Goal: Check status: Check status

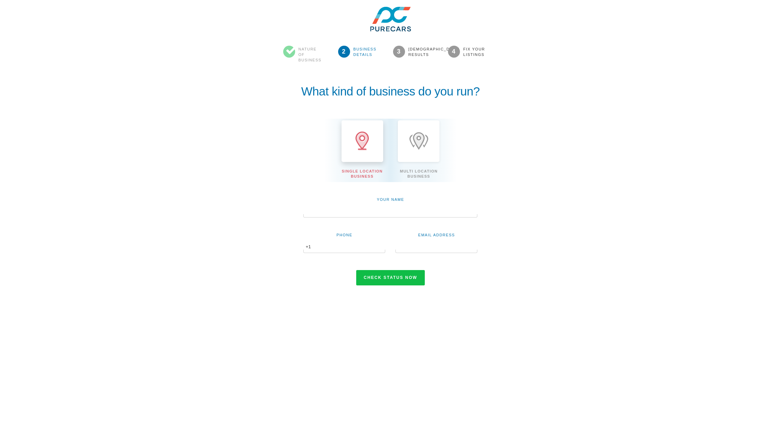
drag, startPoint x: 421, startPoint y: 209, endPoint x: 416, endPoint y: 209, distance: 4.4
click at [416, 209] on input "text" at bounding box center [390, 212] width 174 height 12
type input "Fernando"
type input "3055555464"
click at [457, 241] on div "Email Address" at bounding box center [436, 242] width 92 height 22
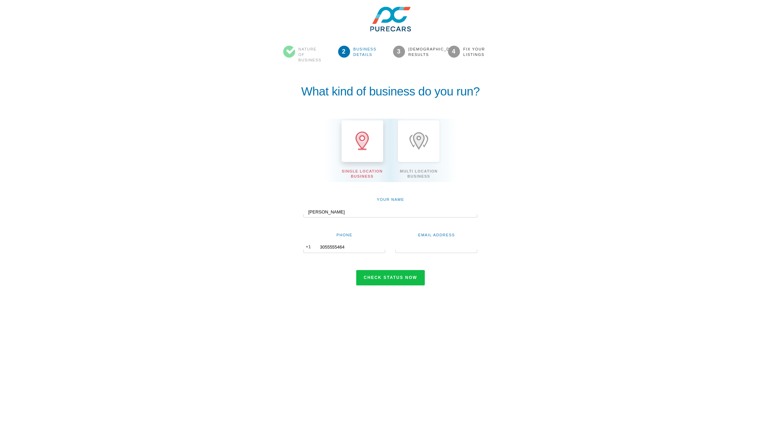
click at [446, 247] on input "text" at bounding box center [436, 247] width 82 height 12
click at [424, 248] on input "text" at bounding box center [436, 247] width 82 height 12
type input "fernandos@purecars.com"
click at [379, 268] on div "Check status now" at bounding box center [390, 269] width 276 height 33
click at [379, 274] on button "Check status now" at bounding box center [390, 278] width 69 height 16
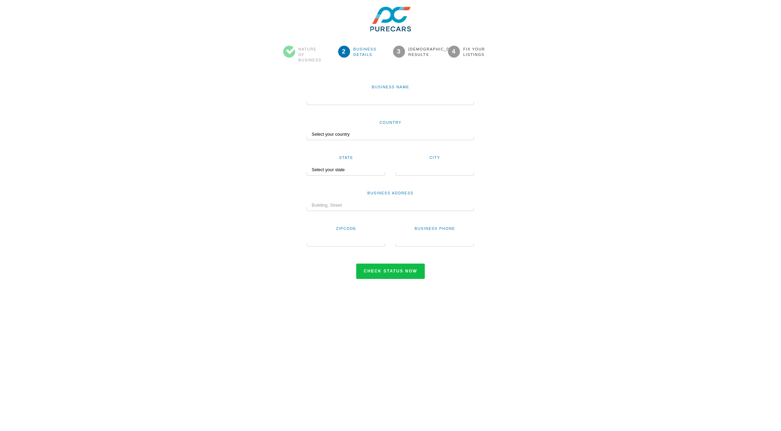
click at [375, 99] on input "text" at bounding box center [390, 99] width 167 height 12
click at [399, 97] on input "text" at bounding box center [390, 99] width 167 height 12
click at [402, 106] on div "Country Select your country United States Canada Australia New Zealand India Ni…" at bounding box center [389, 122] width 177 height 35
click at [399, 97] on input "text" at bounding box center [390, 99] width 167 height 12
click at [385, 101] on input "text" at bounding box center [390, 99] width 167 height 12
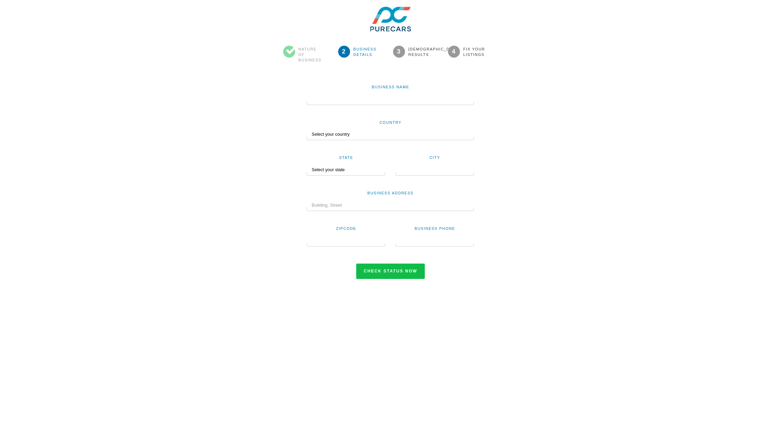
click at [368, 102] on div at bounding box center [390, 103] width 167 height 3
click at [350, 100] on input "text" at bounding box center [390, 99] width 167 height 12
paste input "[PERSON_NAME] Chrysler Dodge Jeep Ram of [GEOGRAPHIC_DATA][PERSON_NAME]"
type input "[PERSON_NAME] Chrysler Dodge Jeep Ram of [GEOGRAPHIC_DATA][PERSON_NAME]"
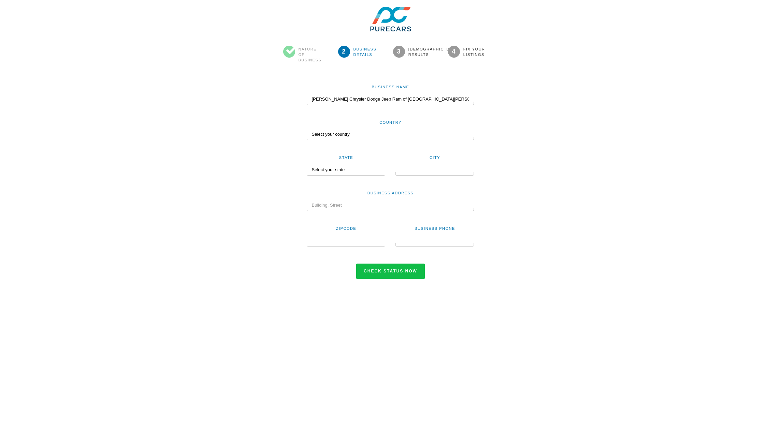
click at [340, 131] on select "Select your country United States Canada Australia New Zealand India Nigeria Un…" at bounding box center [390, 135] width 167 height 12
select select "US"
click at [307, 129] on select "Select your country United States Canada Australia New Zealand India Nigeria Un…" at bounding box center [390, 135] width 167 height 12
click at [338, 174] on div at bounding box center [346, 173] width 78 height 3
click at [335, 168] on select "Select your state Alabama Alaska Arizona Arkansas California Colorado Connectic…" at bounding box center [344, 170] width 74 height 12
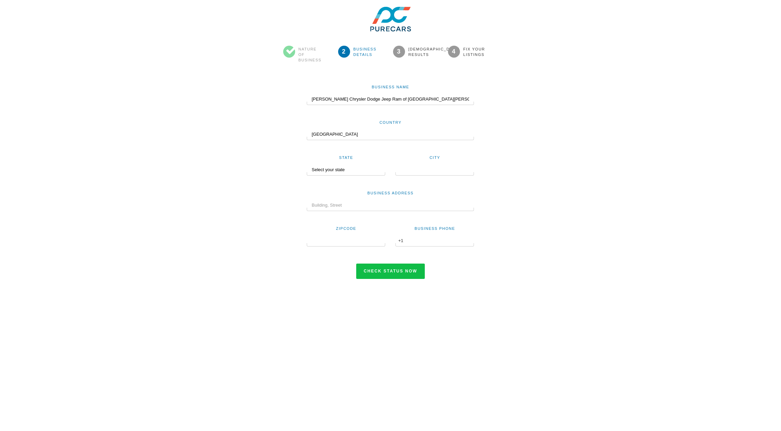
select select "OH"
click at [307, 164] on select "Select your state Alabama Alaska Arizona Arkansas California Colorado Connectic…" at bounding box center [344, 170] width 74 height 12
click at [436, 172] on div at bounding box center [434, 173] width 78 height 3
click at [436, 169] on input "text" at bounding box center [434, 170] width 78 height 12
type input "Mt Vernon"
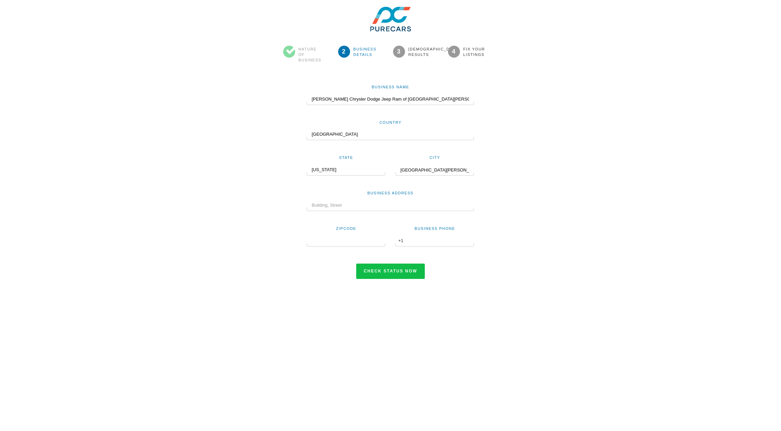
click at [395, 203] on input "text" at bounding box center [390, 206] width 167 height 12
click at [341, 207] on input "text" at bounding box center [390, 206] width 167 height 12
paste input "[STREET_ADDRESS]"
type input "[STREET_ADDRESS]"
click at [341, 239] on input "text" at bounding box center [346, 241] width 78 height 12
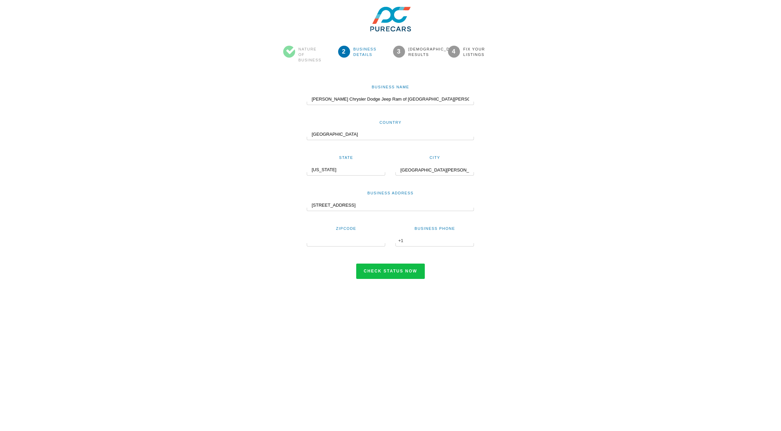
click at [341, 239] on input "text" at bounding box center [346, 241] width 78 height 12
type input "7"
type input "43050"
click at [429, 238] on input "text" at bounding box center [434, 241] width 78 height 12
type input "7403976002"
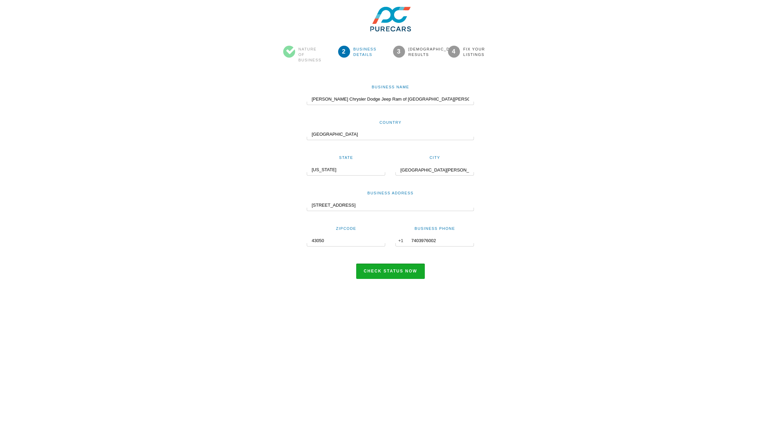
click at [393, 274] on button "Check status now" at bounding box center [390, 272] width 69 height 16
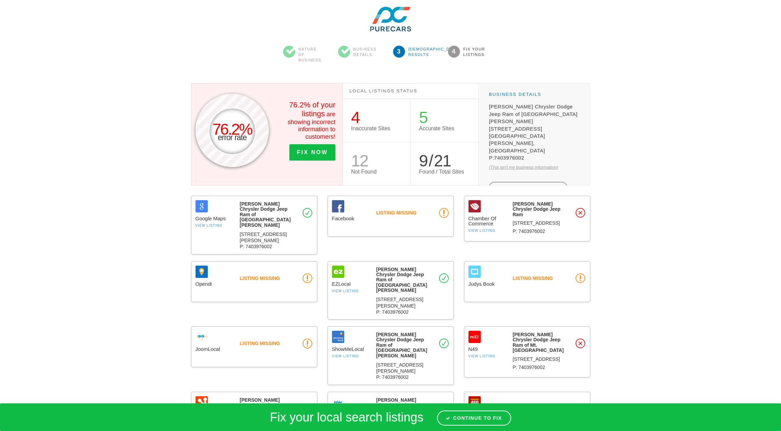
click at [649, 200] on body "[DEMOGRAPHIC_DATA] Results Nature of Business Business Details 3 Scan Results 4…" at bounding box center [390, 332] width 781 height 664
click at [129, 232] on body "[DEMOGRAPHIC_DATA] Results Nature of Business Business Details 3 Scan Results 4…" at bounding box center [390, 332] width 781 height 664
